Goal: Check status

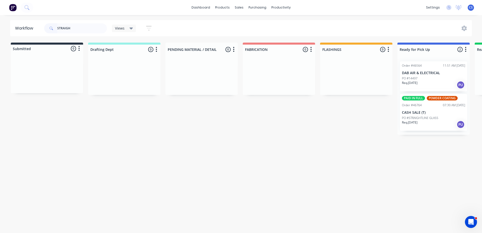
type input "STRAIGH"
click at [413, 119] on p "PO #STRAIGHTLINE GLASS" at bounding box center [420, 118] width 36 height 5
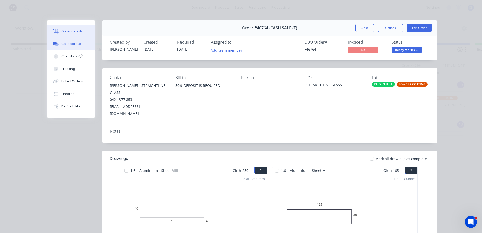
click at [63, 48] on button "Collaborate" at bounding box center [71, 44] width 48 height 13
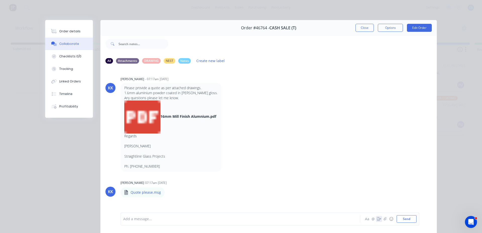
click at [377, 219] on icon "button" at bounding box center [379, 219] width 4 height 4
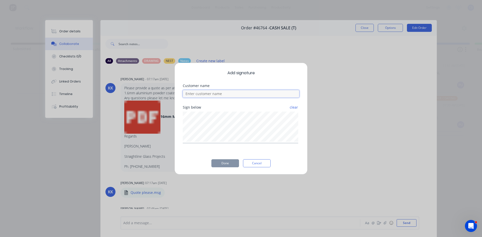
click at [221, 95] on input at bounding box center [241, 94] width 116 height 8
type input "[PERSON_NAME]"
click at [230, 159] on button "Done" at bounding box center [225, 163] width 28 height 8
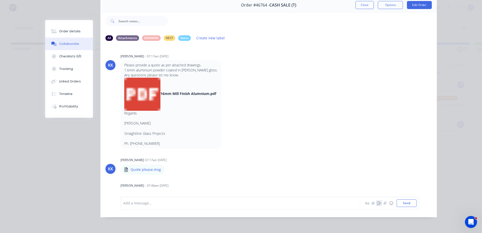
scroll to position [125, 0]
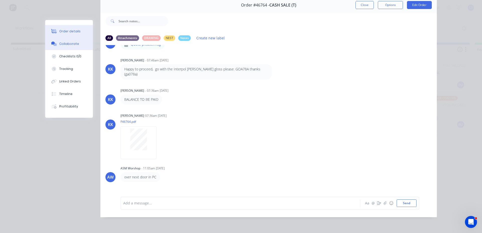
click at [62, 31] on div "Order details" at bounding box center [69, 31] width 21 height 5
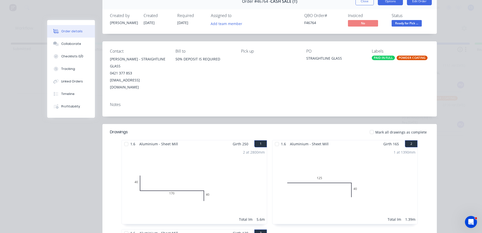
click at [380, 2] on button "Options" at bounding box center [389, 1] width 25 height 8
click at [383, 32] on div "Delivery Docket" at bounding box center [376, 34] width 44 height 7
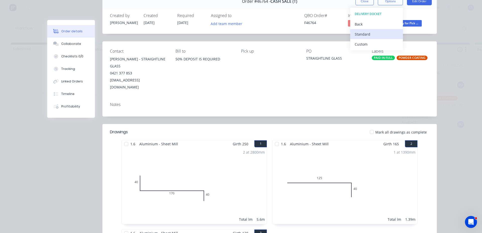
click at [365, 36] on div "Standard" at bounding box center [376, 34] width 44 height 7
click at [407, 23] on span "Ready for Pick ..." at bounding box center [406, 23] width 30 height 6
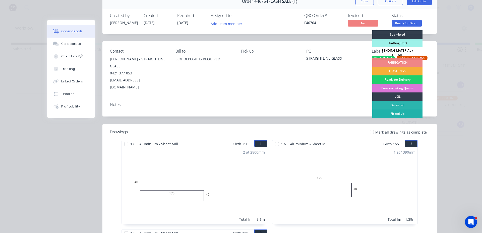
click at [403, 110] on div "Picked Up" at bounding box center [397, 114] width 50 height 9
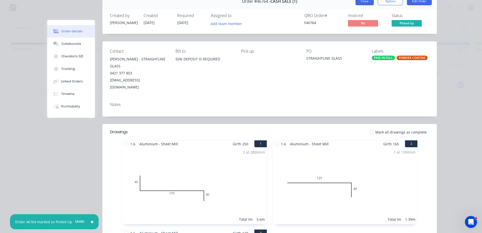
click at [360, 1] on button "Close" at bounding box center [364, 1] width 18 height 8
